Goal: Check status

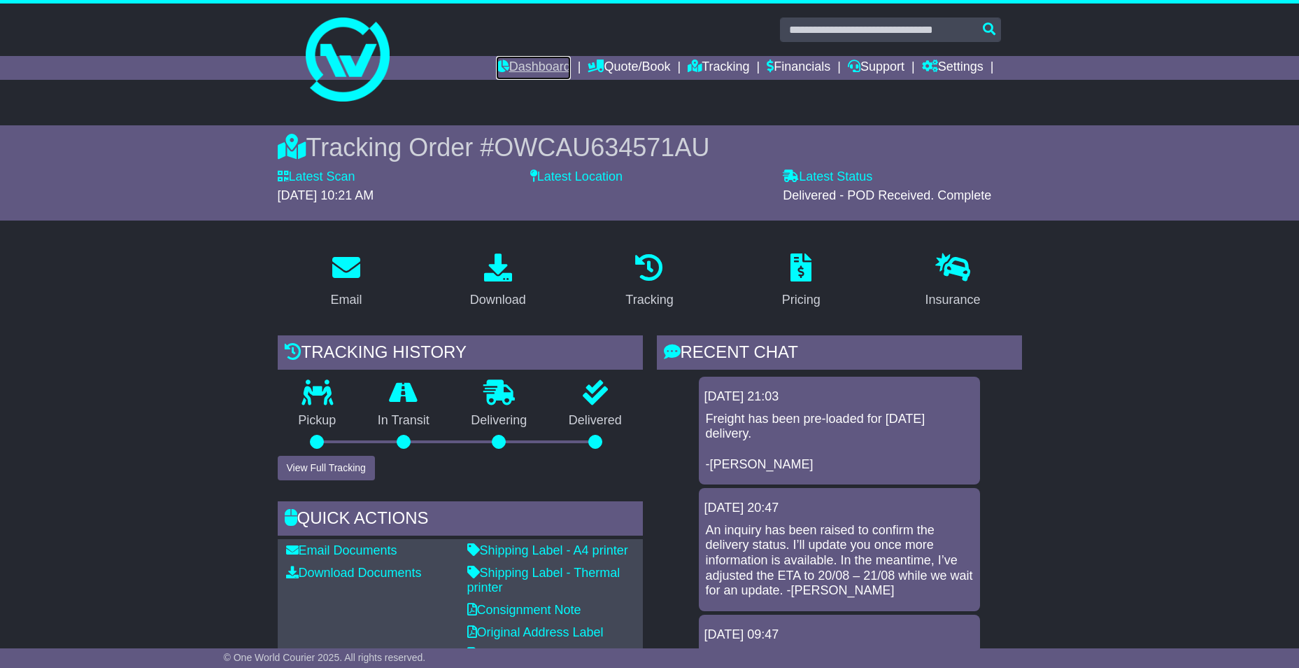
click at [524, 69] on link "Dashboard" at bounding box center [533, 68] width 75 height 24
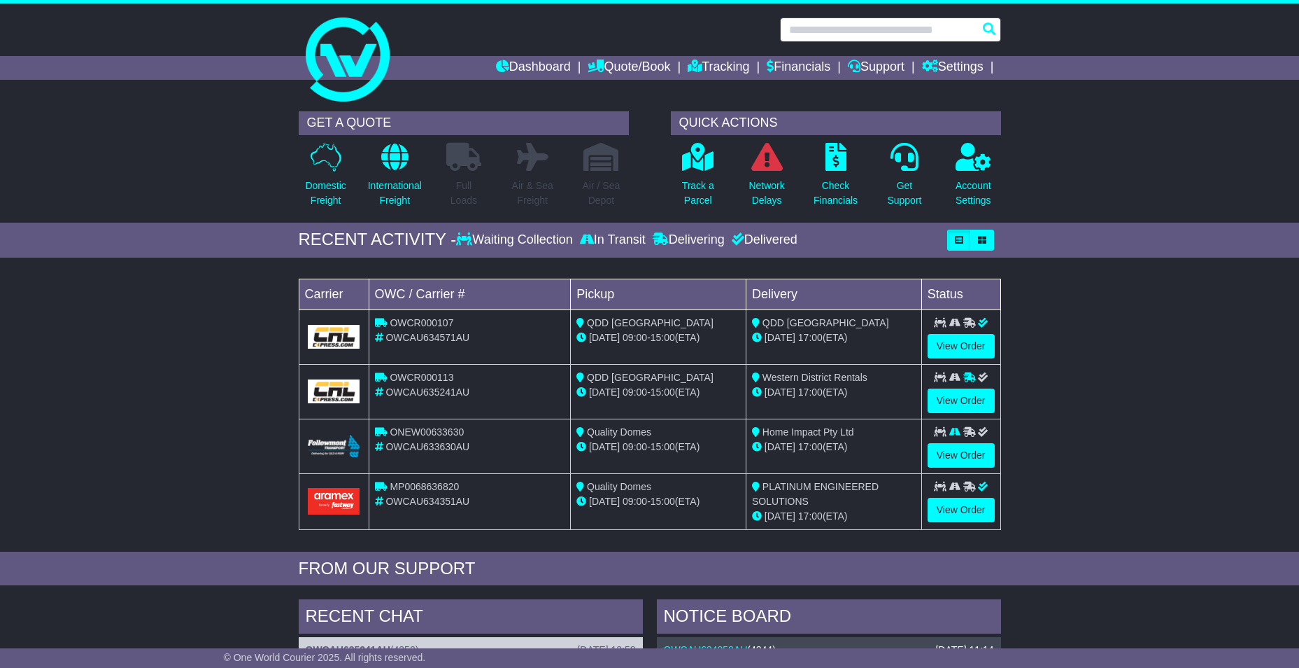
click at [841, 27] on input "text" at bounding box center [890, 29] width 221 height 24
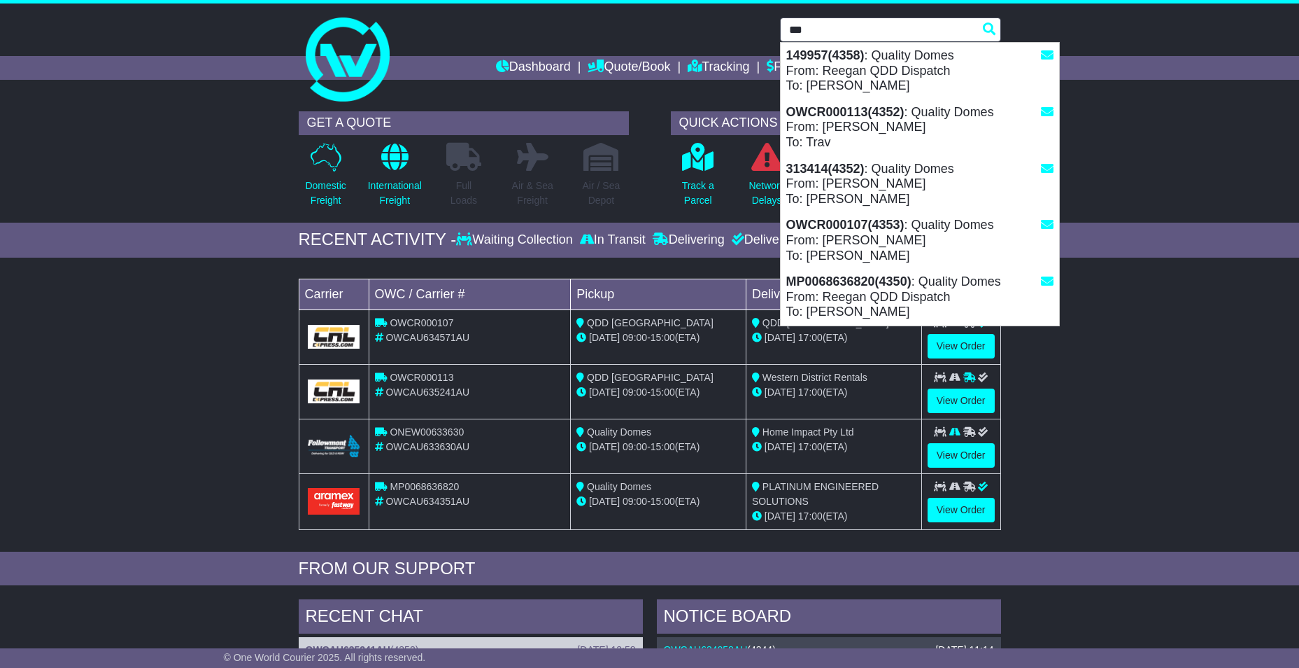
type input "******"
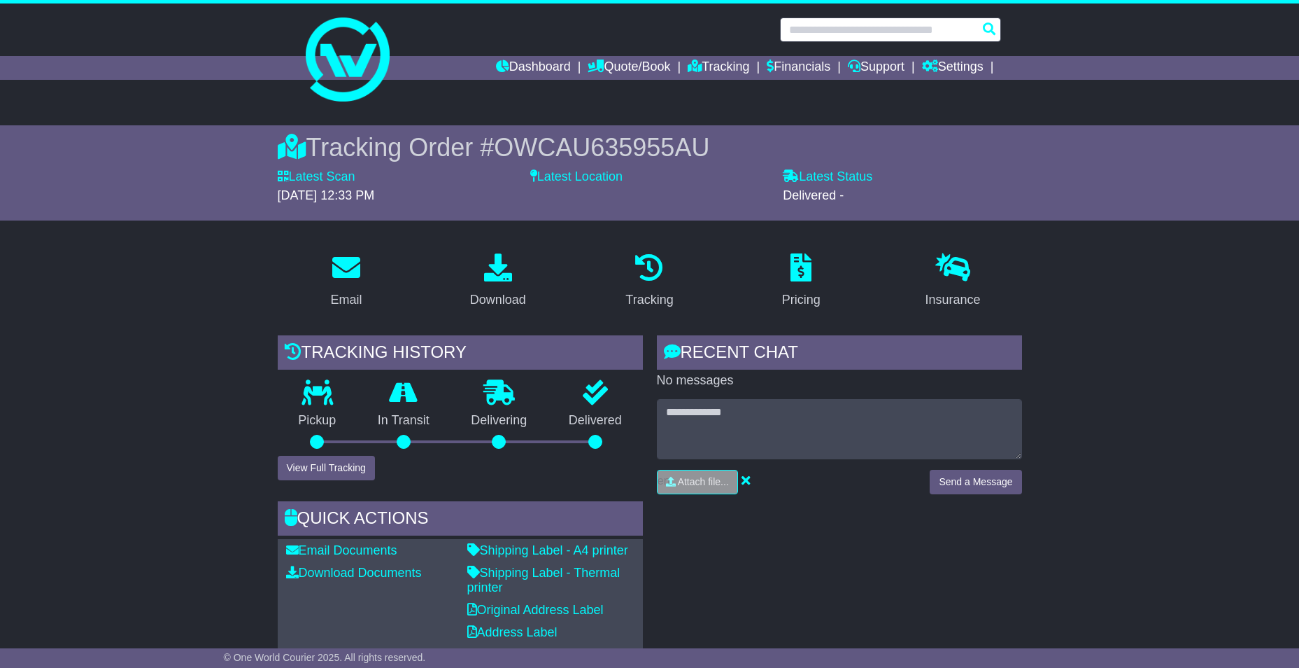
click at [849, 30] on input "text" at bounding box center [890, 29] width 221 height 24
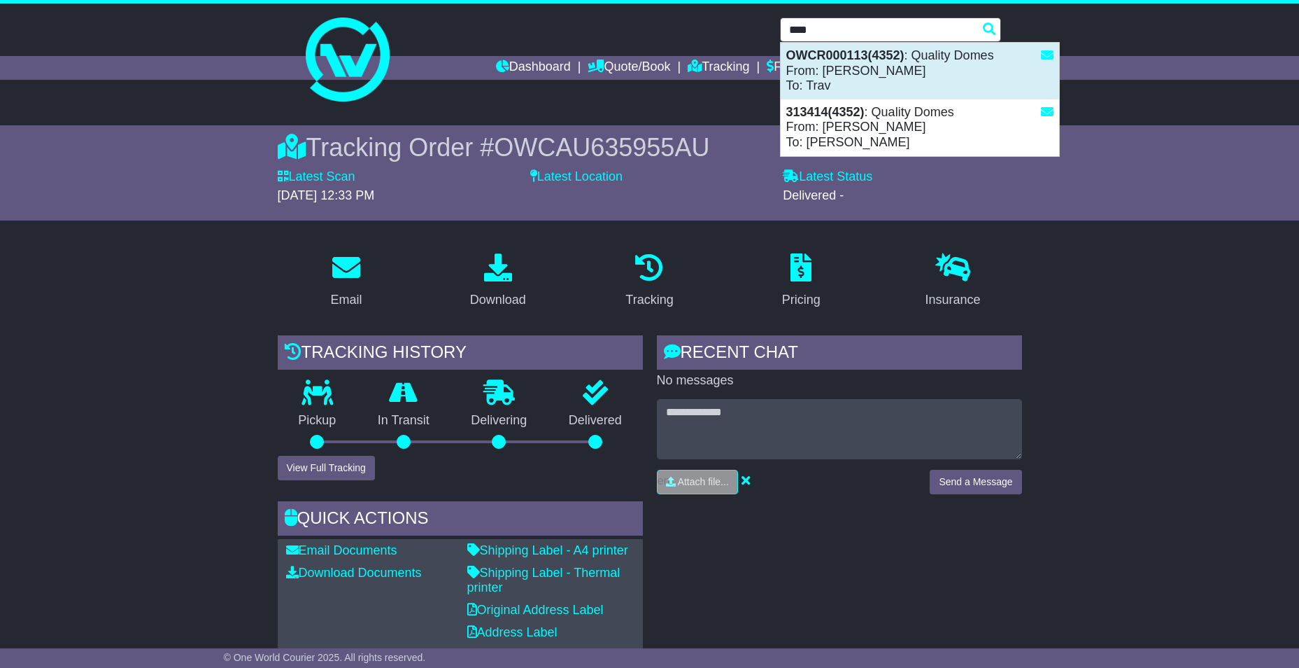
click at [856, 73] on div "OWCR000113(4352) : Quality Domes From: Reegan Slack To: Trav" at bounding box center [920, 71] width 278 height 57
type input "**********"
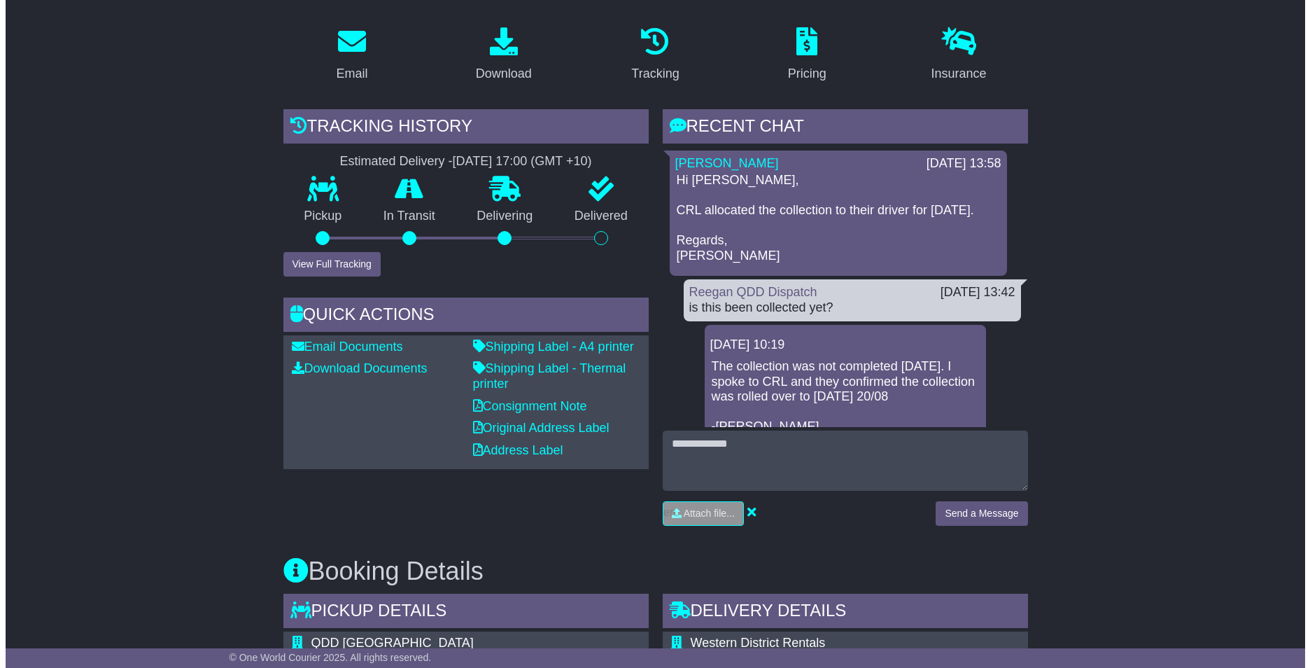
scroll to position [280, 0]
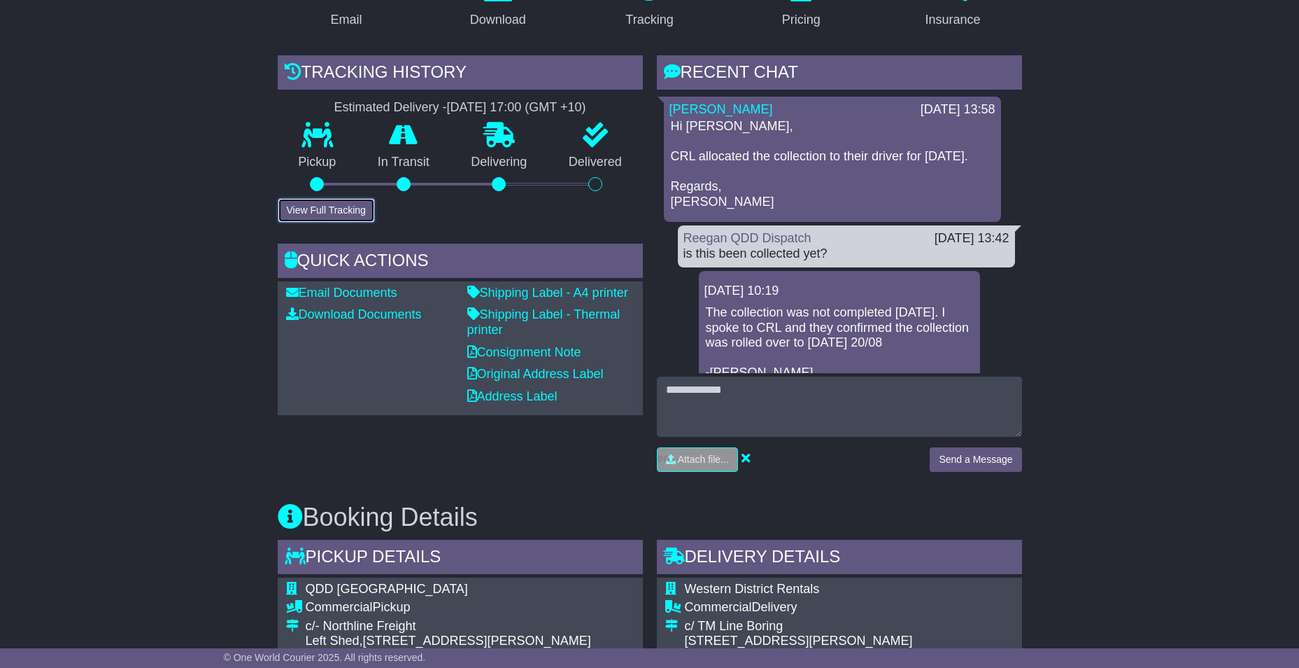
click at [346, 212] on button "View Full Tracking" at bounding box center [326, 210] width 97 height 24
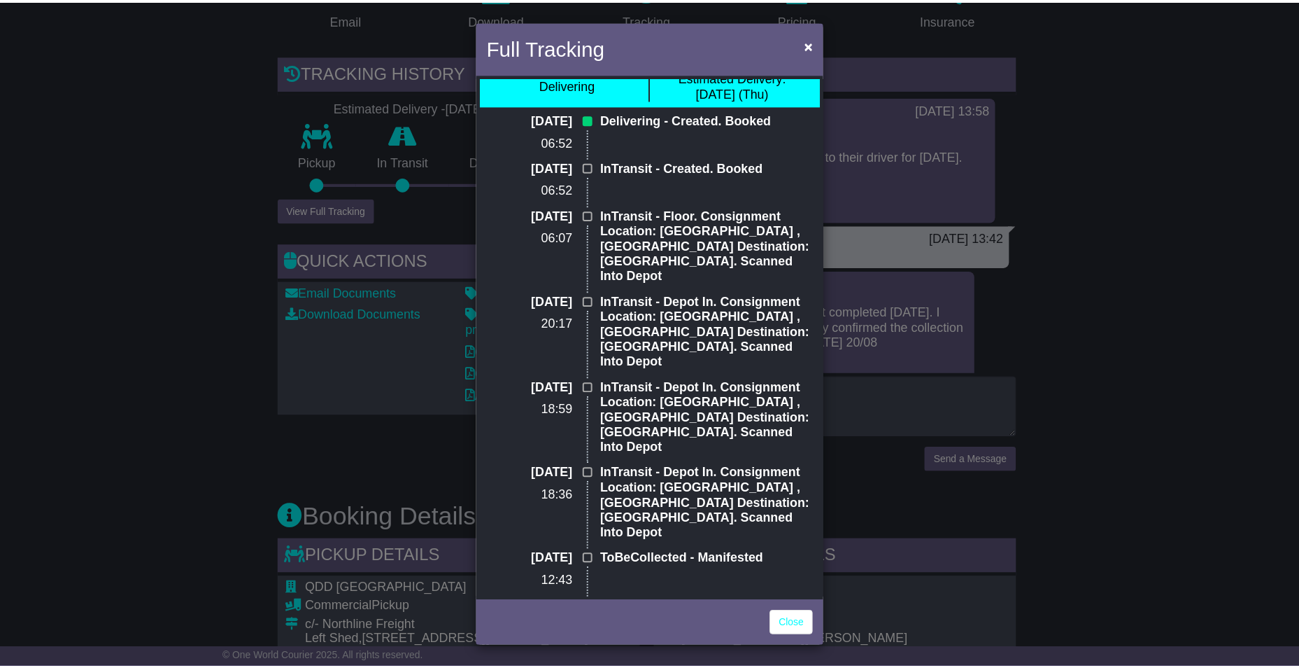
scroll to position [0, 0]
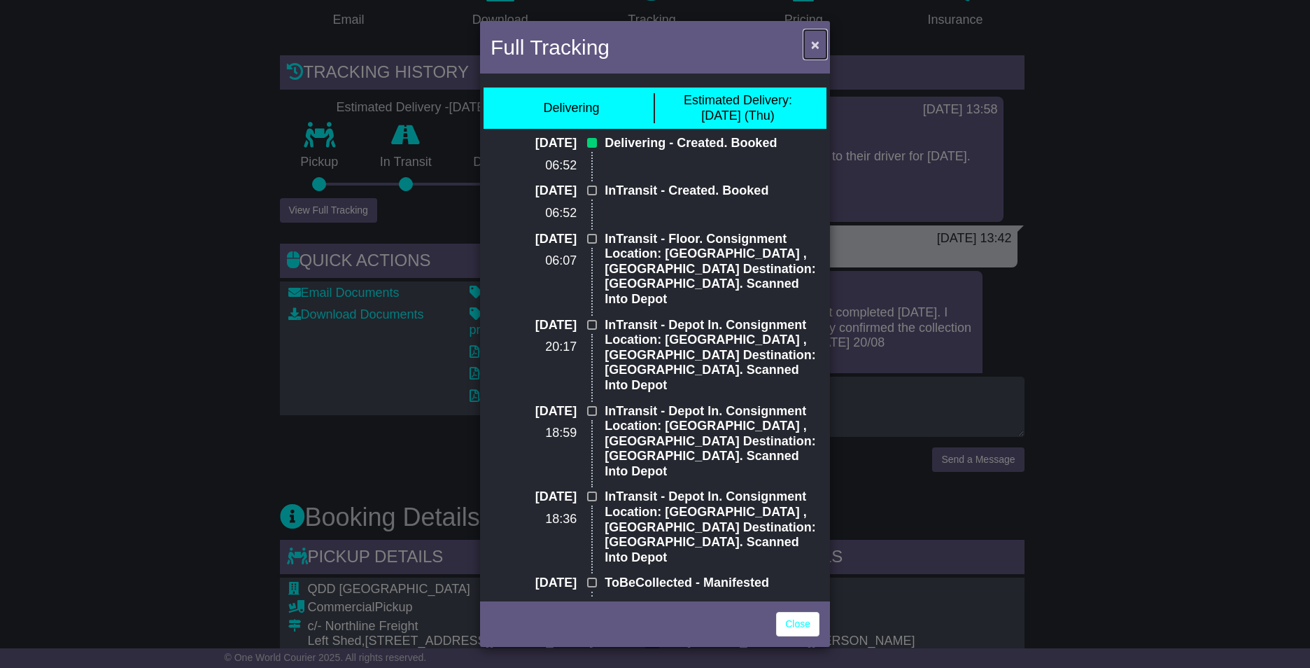
click at [812, 45] on span "×" at bounding box center [815, 44] width 8 height 16
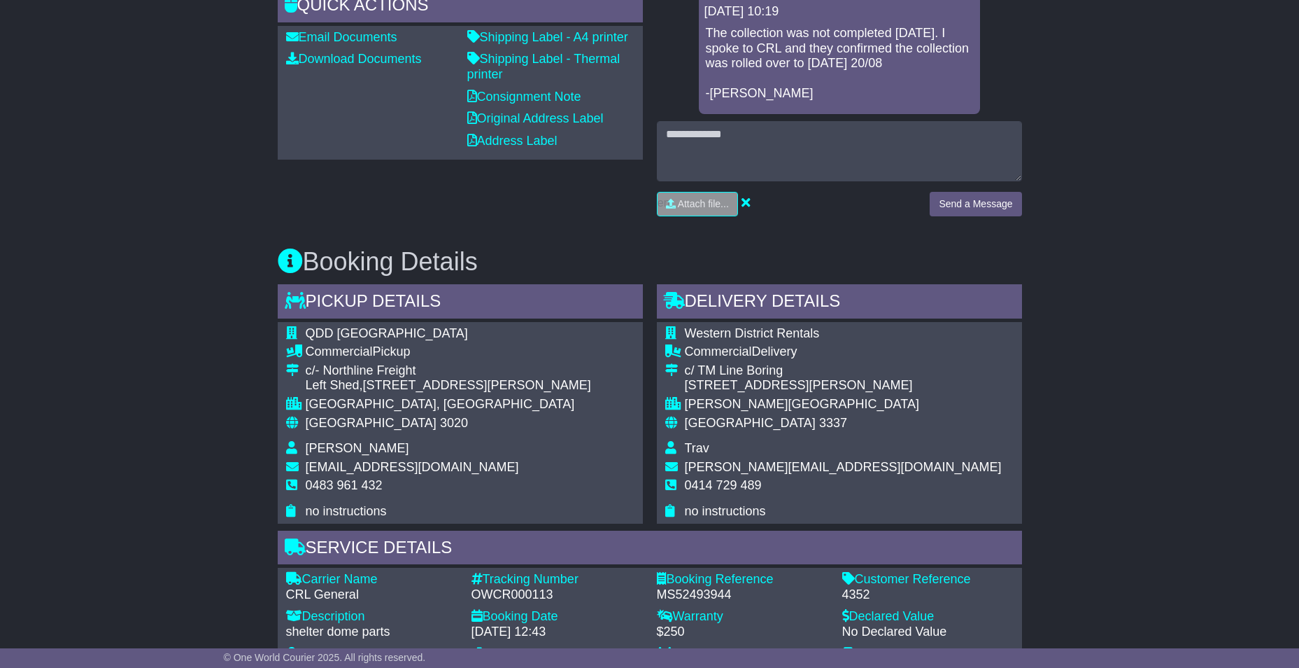
scroll to position [560, 0]
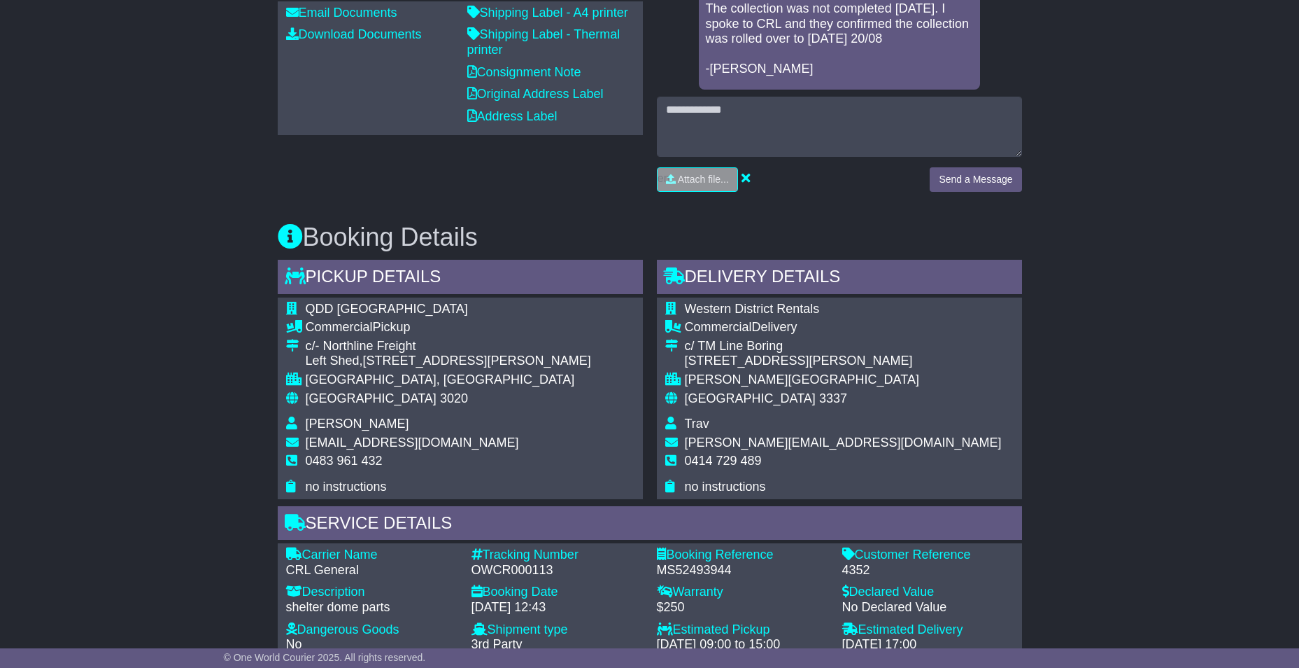
click at [707, 455] on span "0414 729 489" at bounding box center [723, 460] width 77 height 14
copy tbody "0414 729 489"
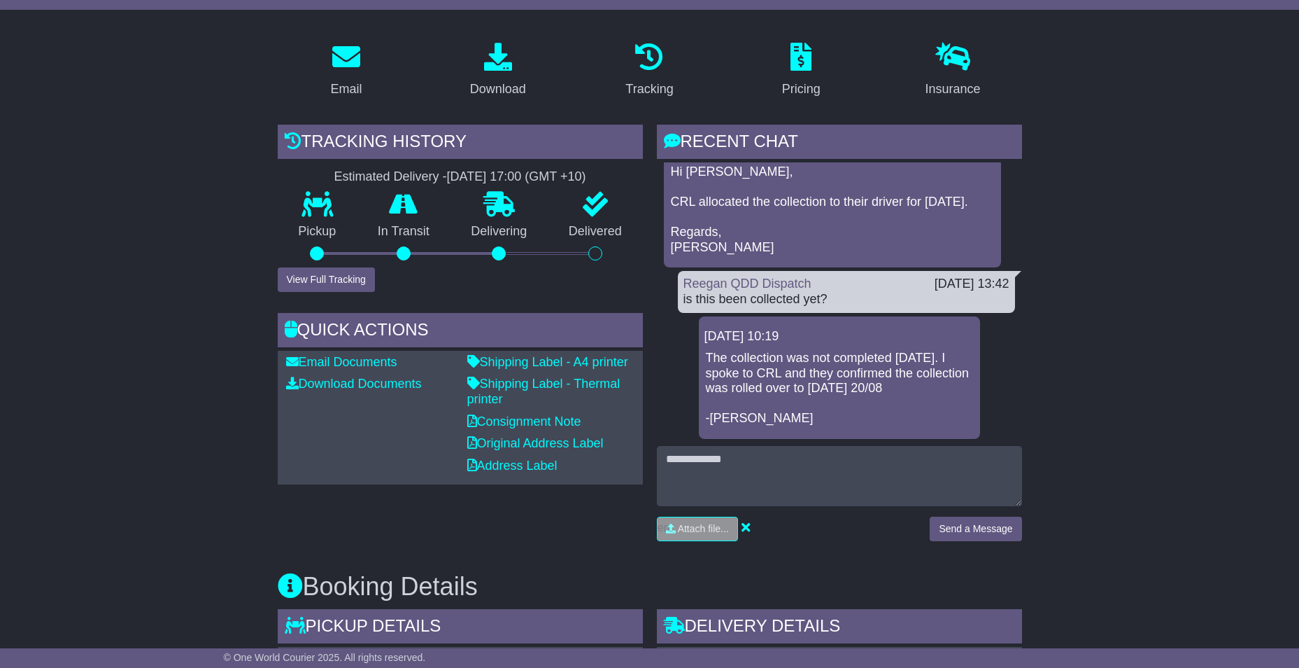
scroll to position [210, 0]
click at [355, 274] on button "View Full Tracking" at bounding box center [326, 280] width 97 height 24
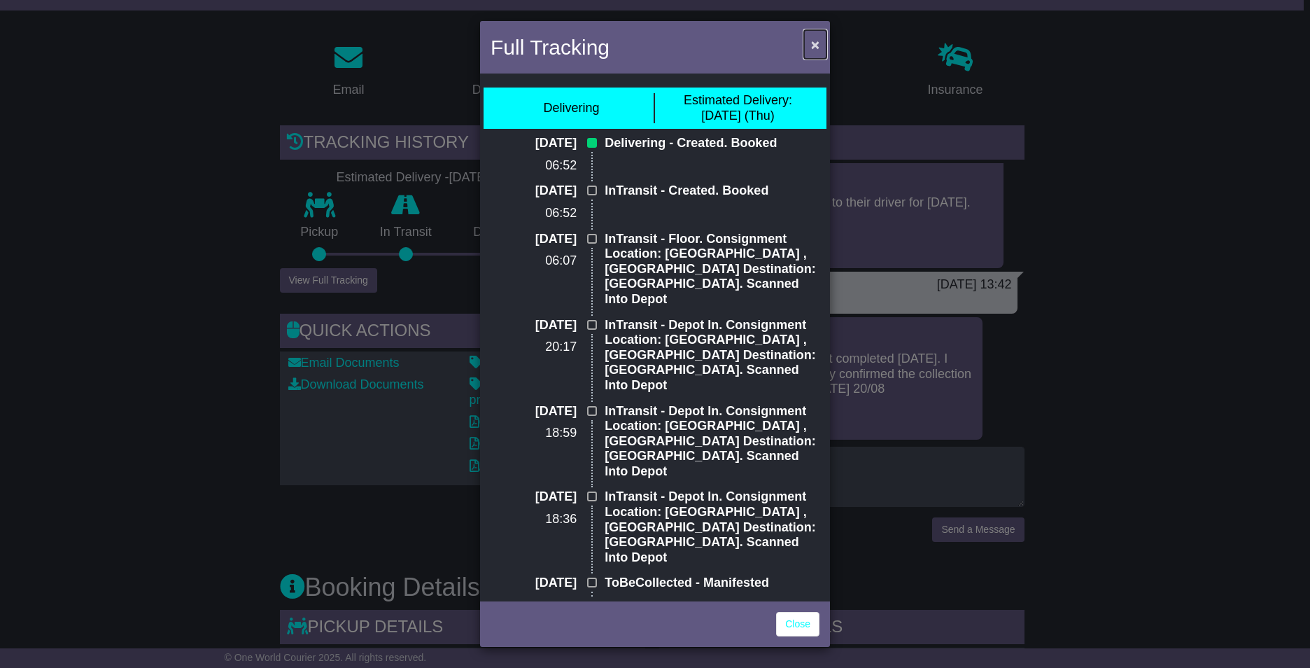
click at [819, 41] on span "×" at bounding box center [815, 44] width 8 height 16
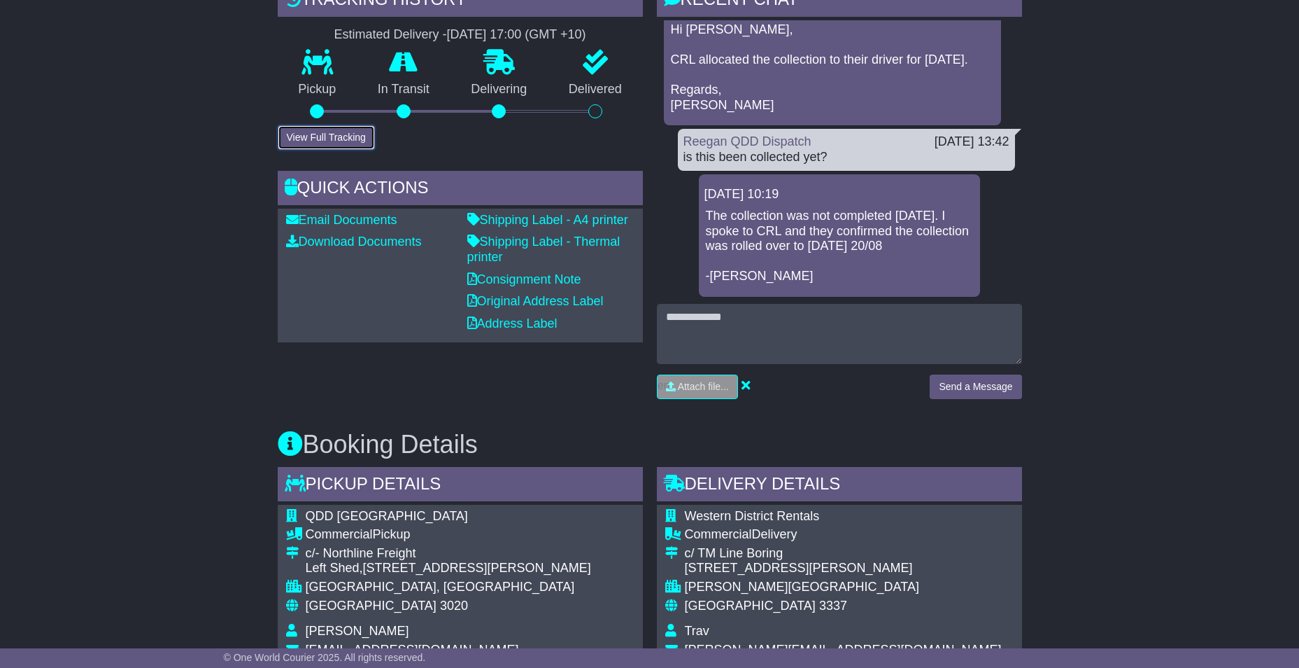
scroll to position [350, 0]
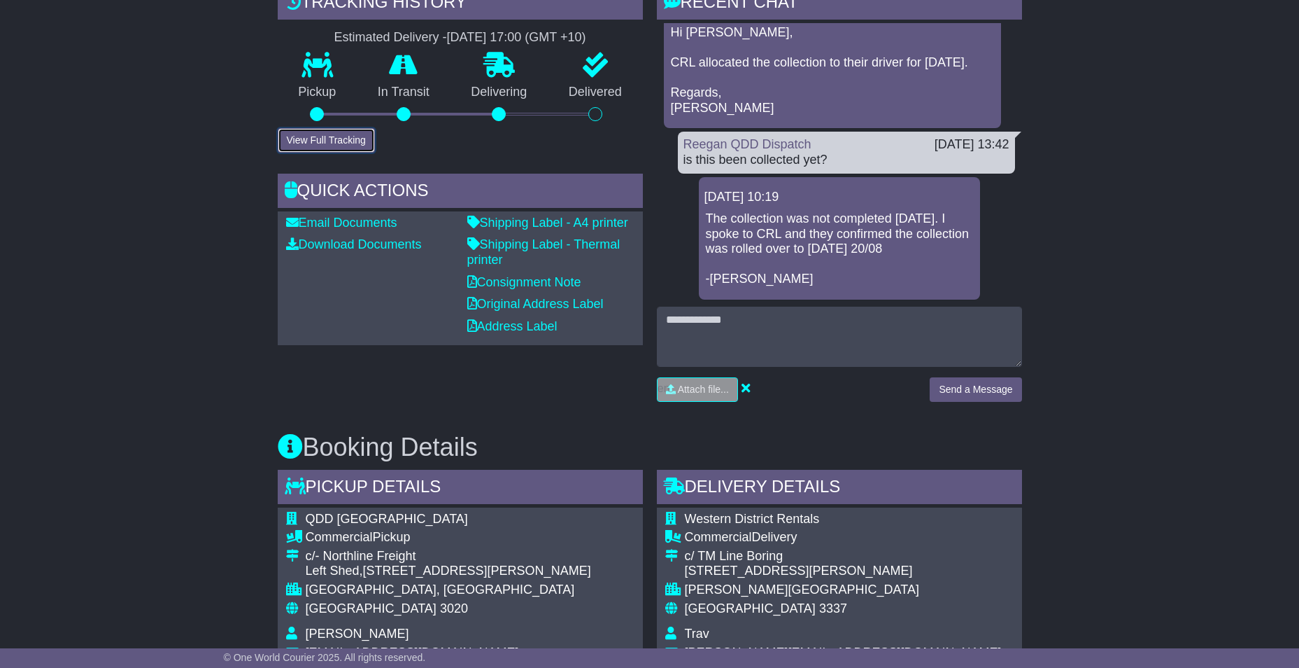
click at [330, 141] on button "View Full Tracking" at bounding box center [326, 140] width 97 height 24
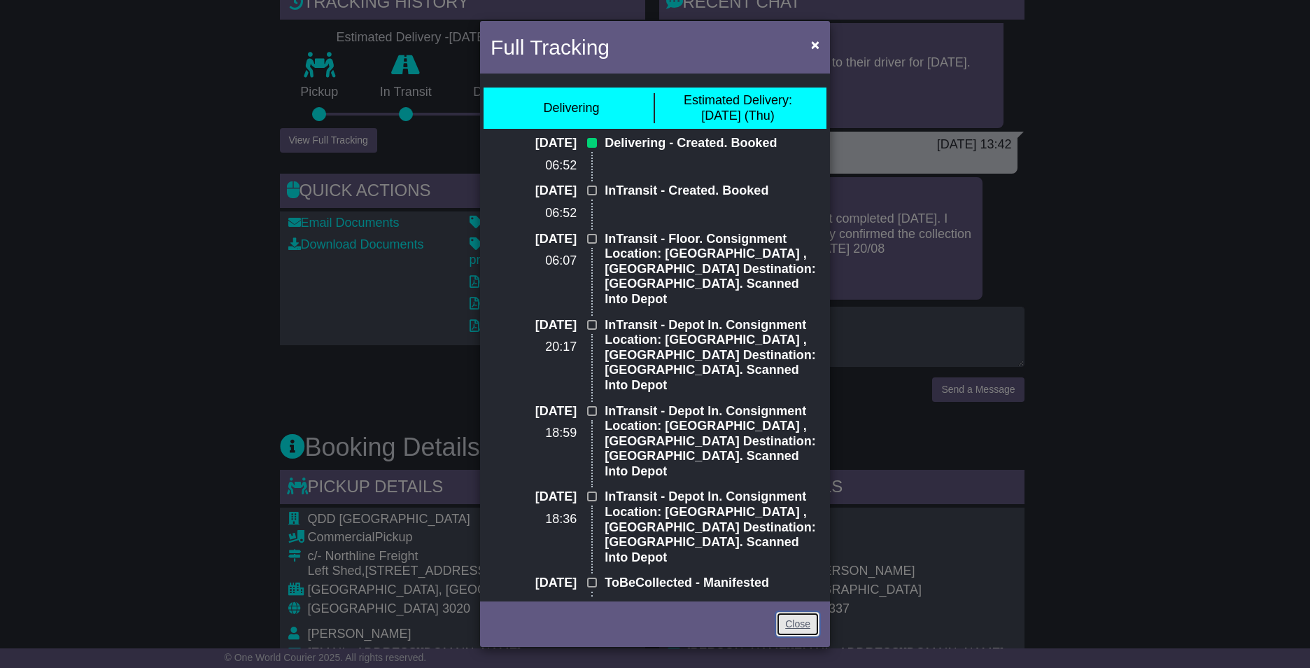
click at [810, 625] on link "Close" at bounding box center [797, 624] width 43 height 24
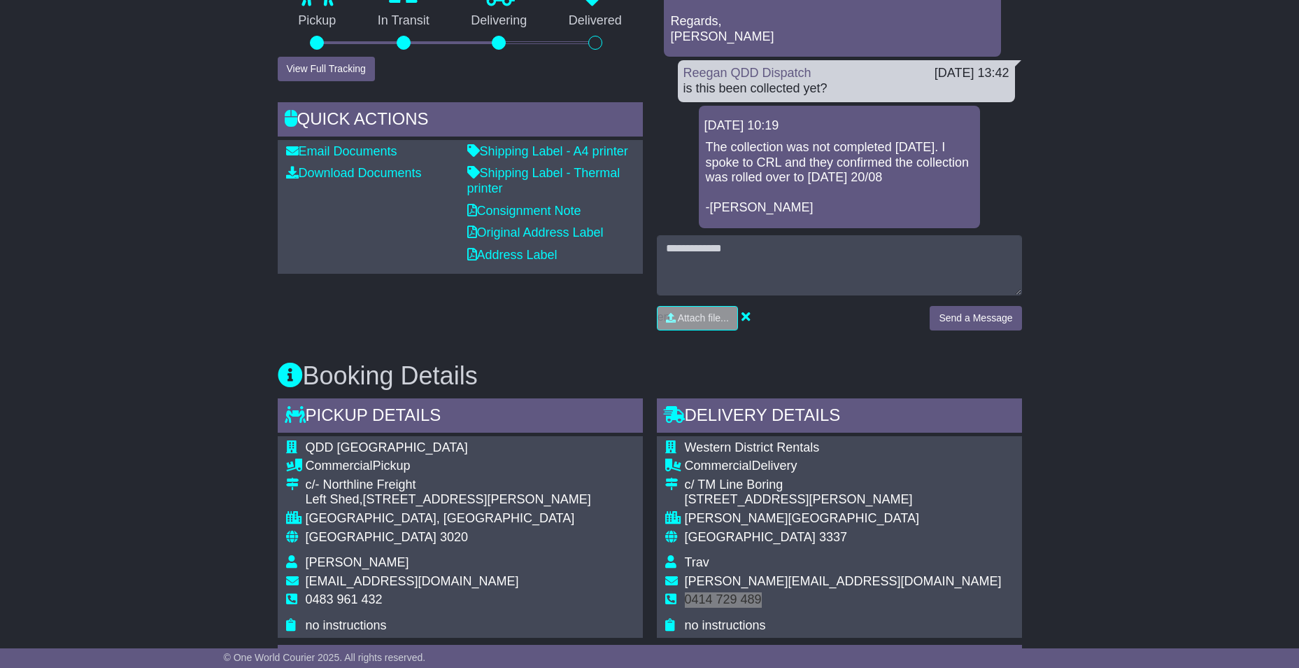
scroll to position [490, 0]
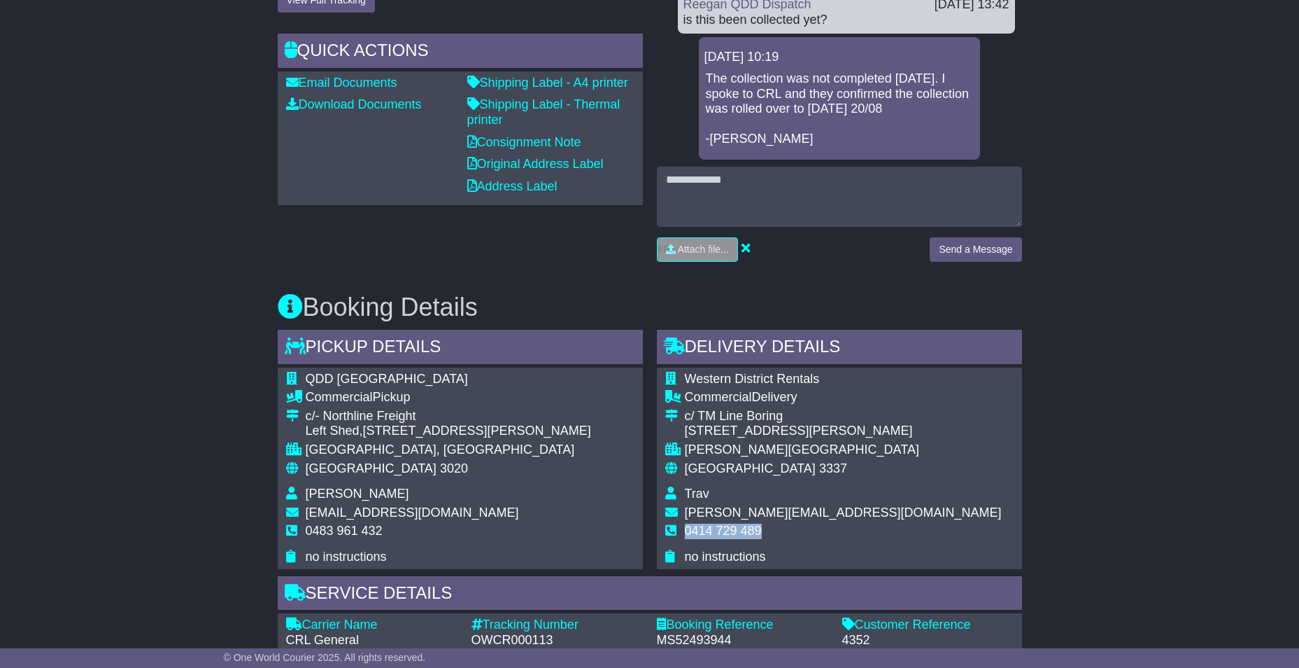
click at [737, 381] on span "Western District Rentals" at bounding box center [752, 379] width 135 height 14
copy tbody "Western District Rentals"
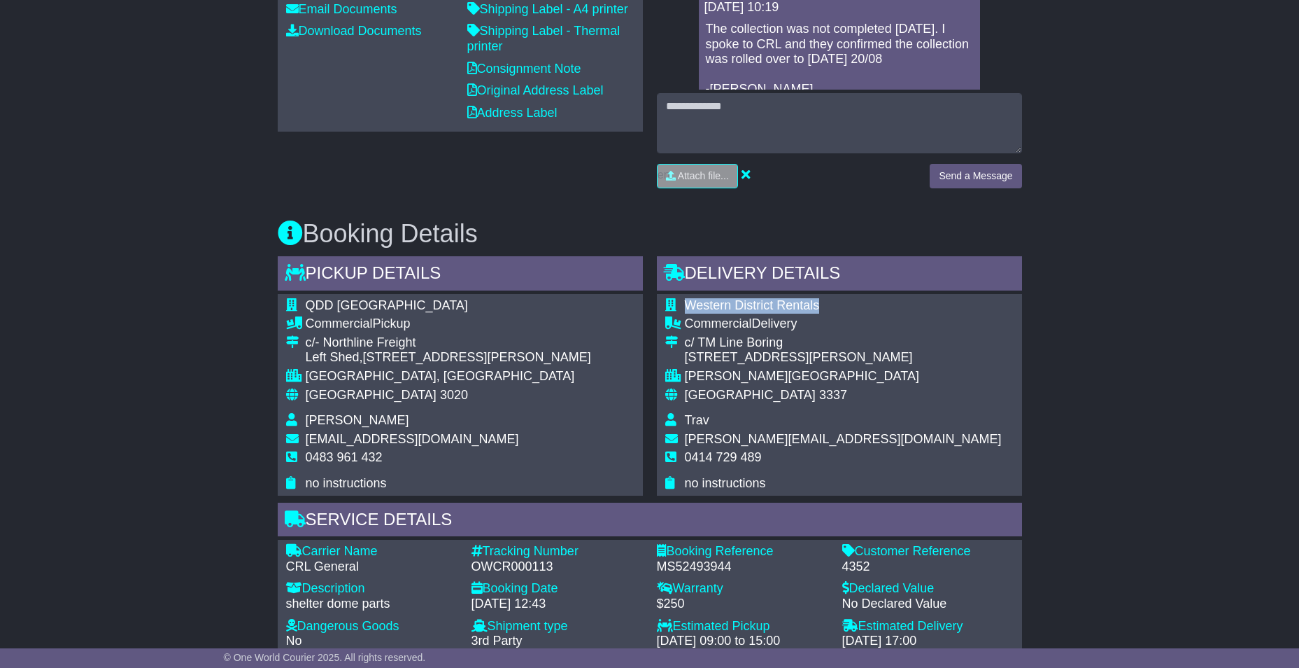
scroll to position [700, 0]
